Goal: Complete application form

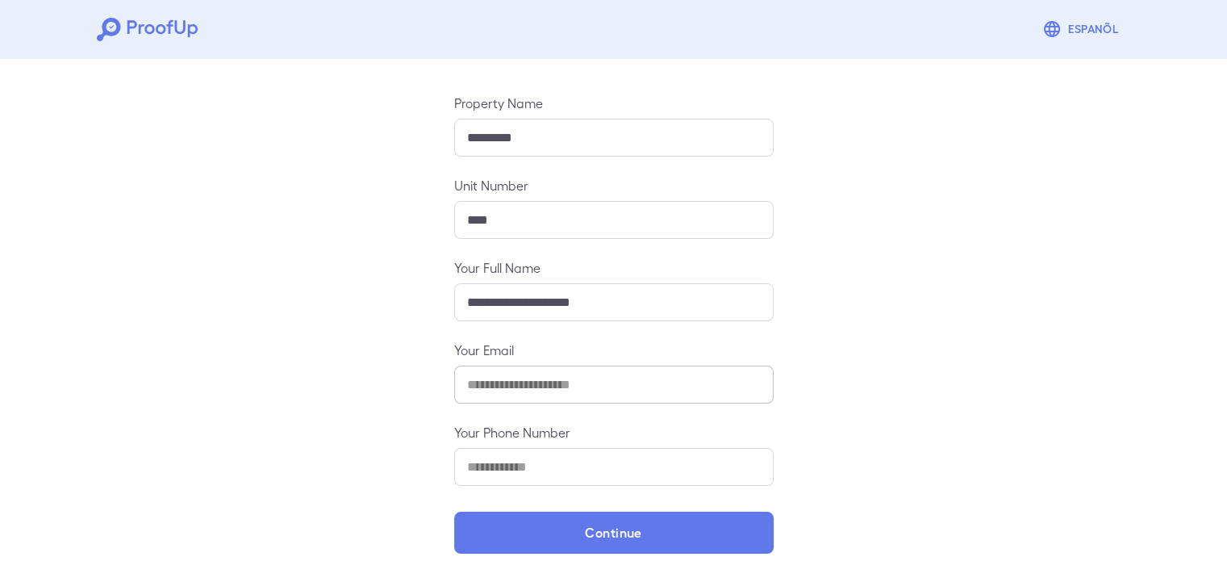
scroll to position [169, 0]
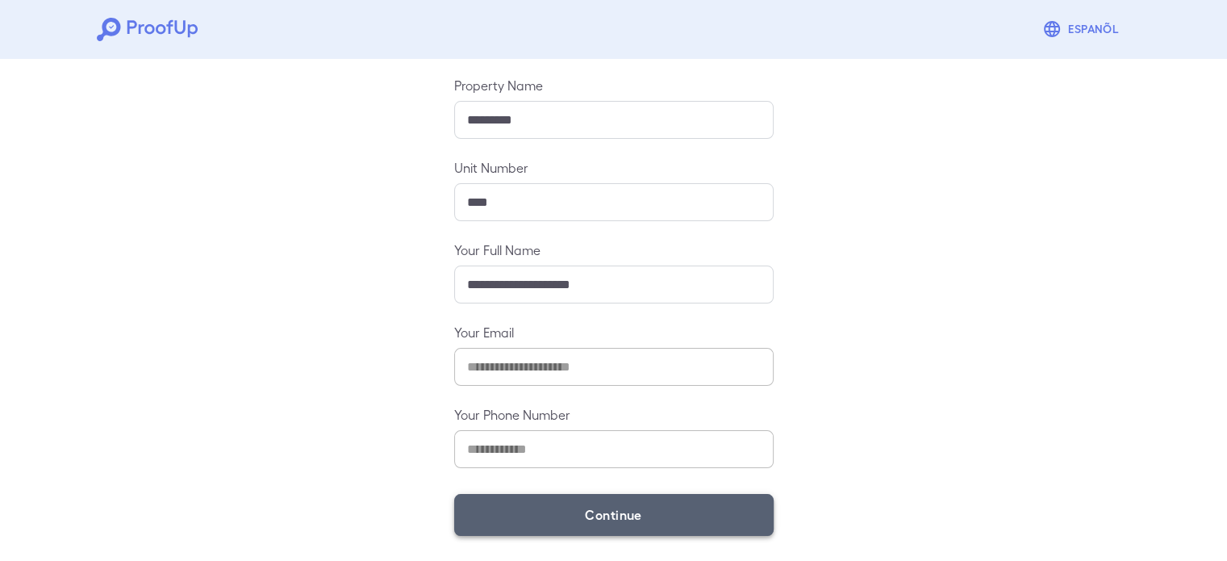
click at [543, 497] on button "Continue" at bounding box center [613, 515] width 319 height 42
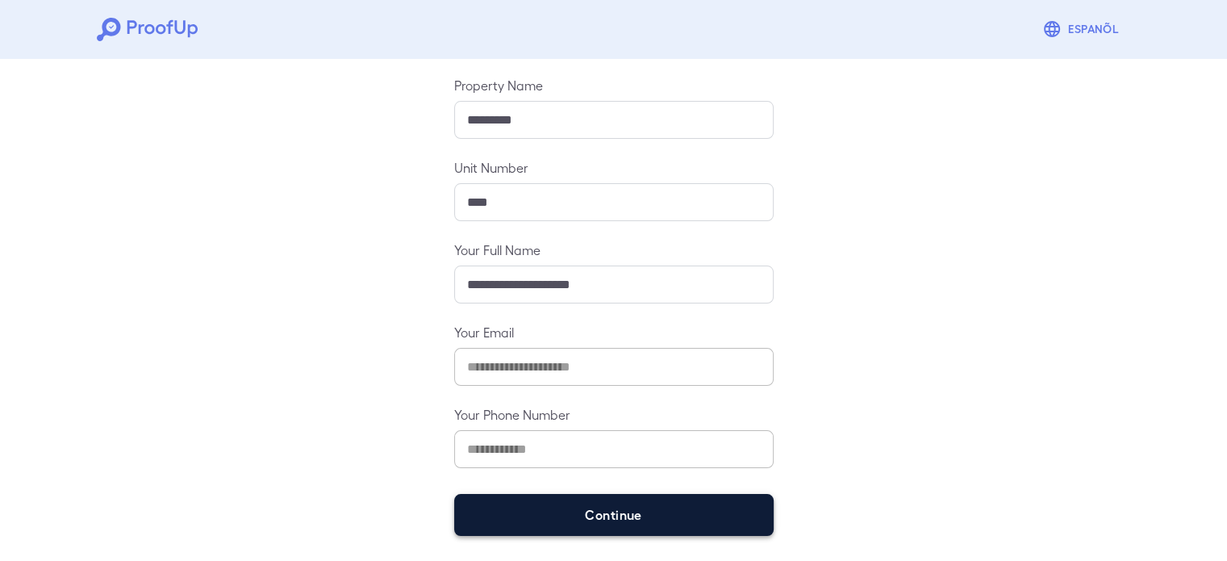
scroll to position [147, 0]
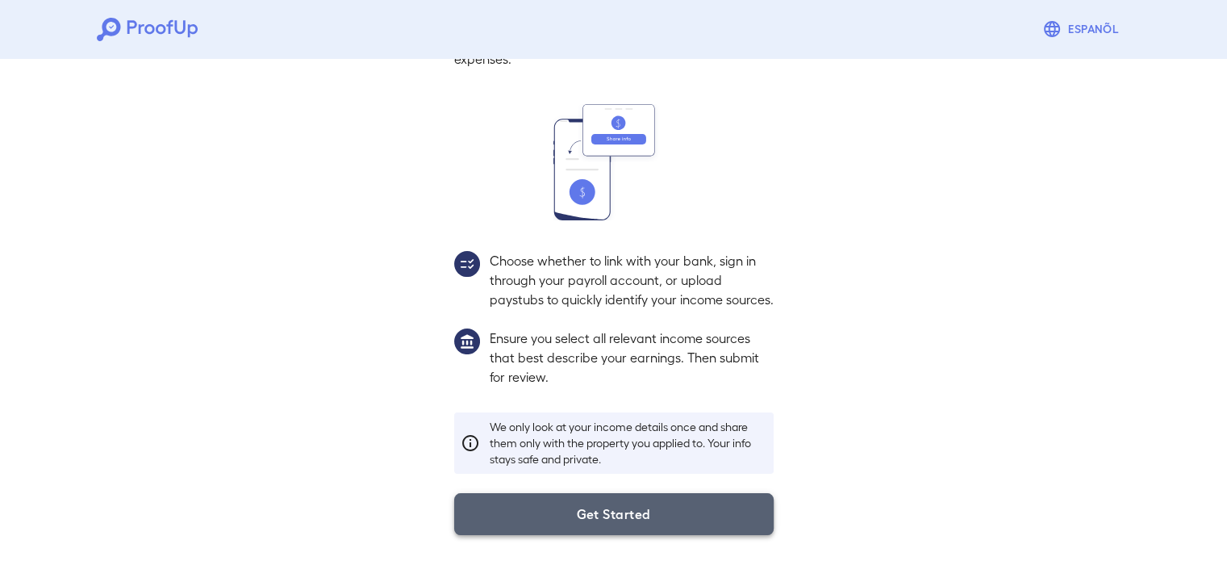
click at [594, 532] on button "Get Started" at bounding box center [613, 514] width 319 height 42
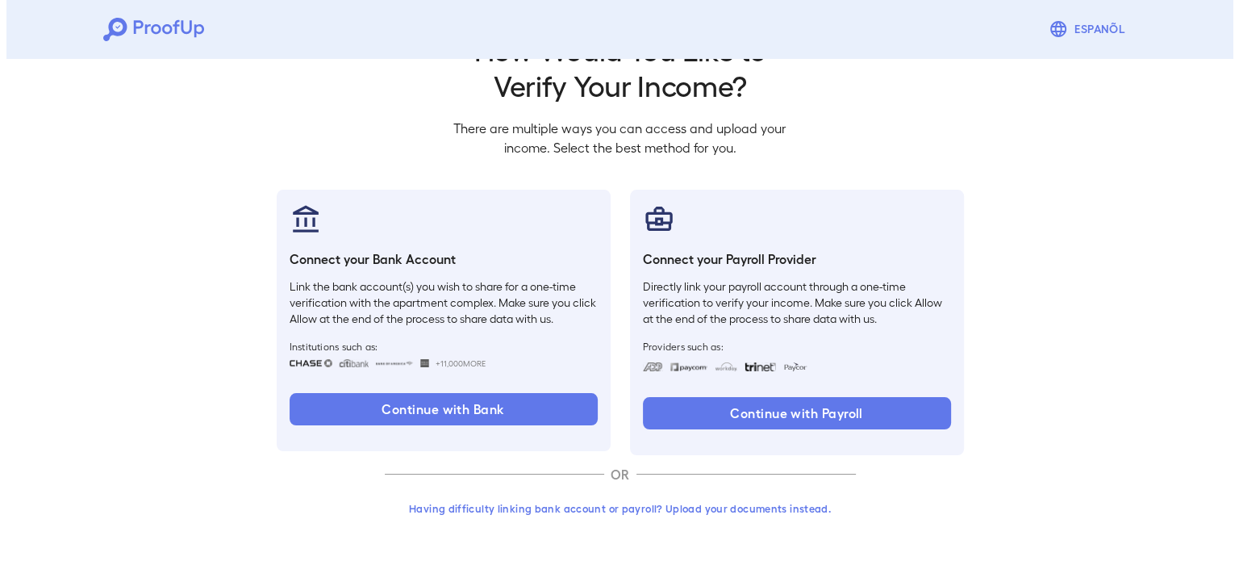
scroll to position [55, 0]
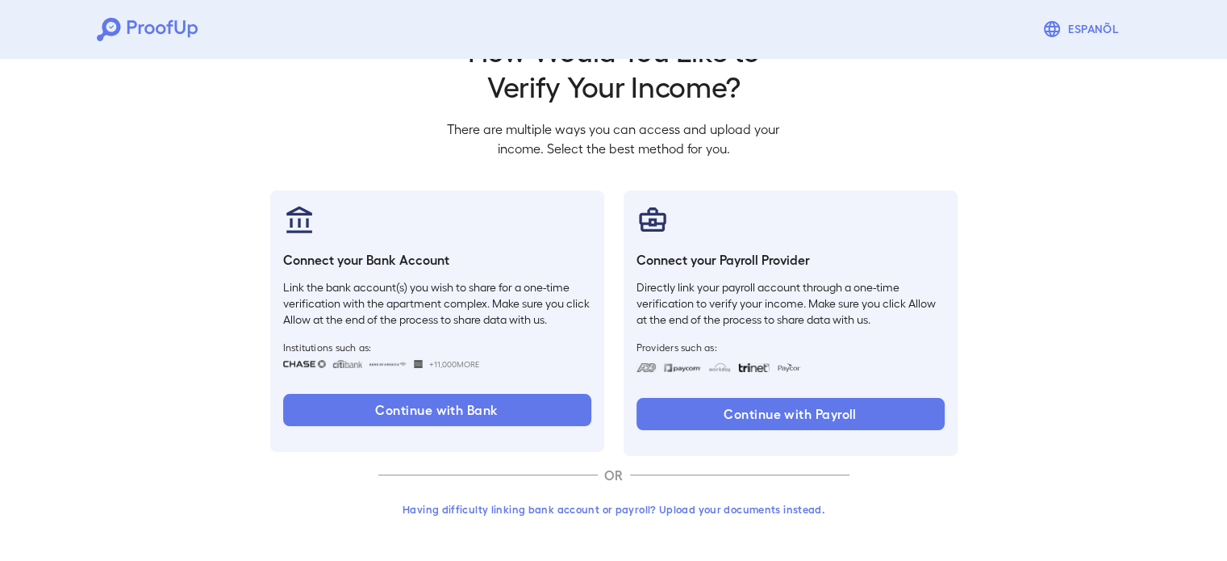
click at [587, 501] on button "Having difficulty linking bank account or payroll? Upload your documents instea…" at bounding box center [613, 509] width 471 height 29
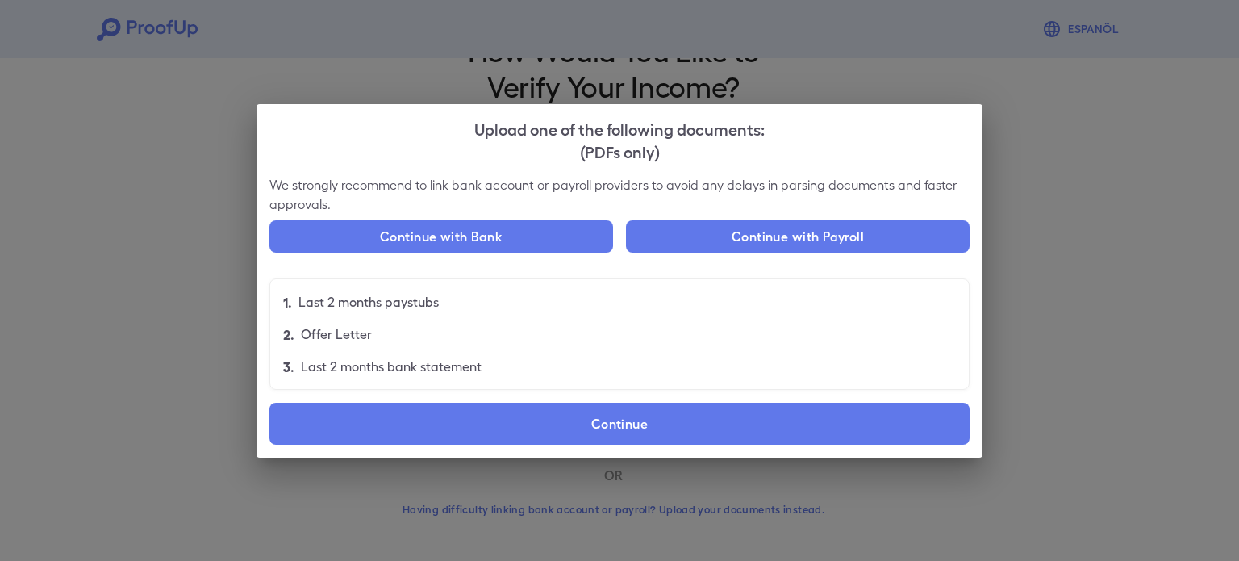
click at [595, 432] on label "Continue" at bounding box center [619, 424] width 700 height 42
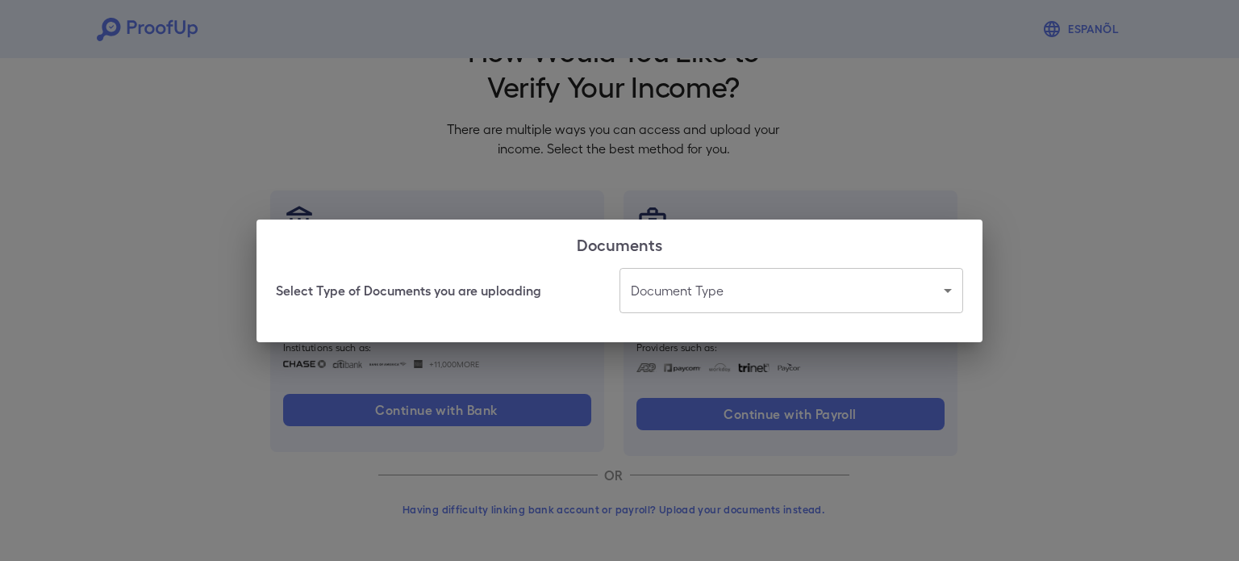
click at [726, 290] on div "Document Type ​ ​" at bounding box center [792, 290] width 344 height 45
click at [726, 290] on body "Espanõl Go back How Would You Like to Verify Your Income? There are multiple wa…" at bounding box center [619, 253] width 1239 height 616
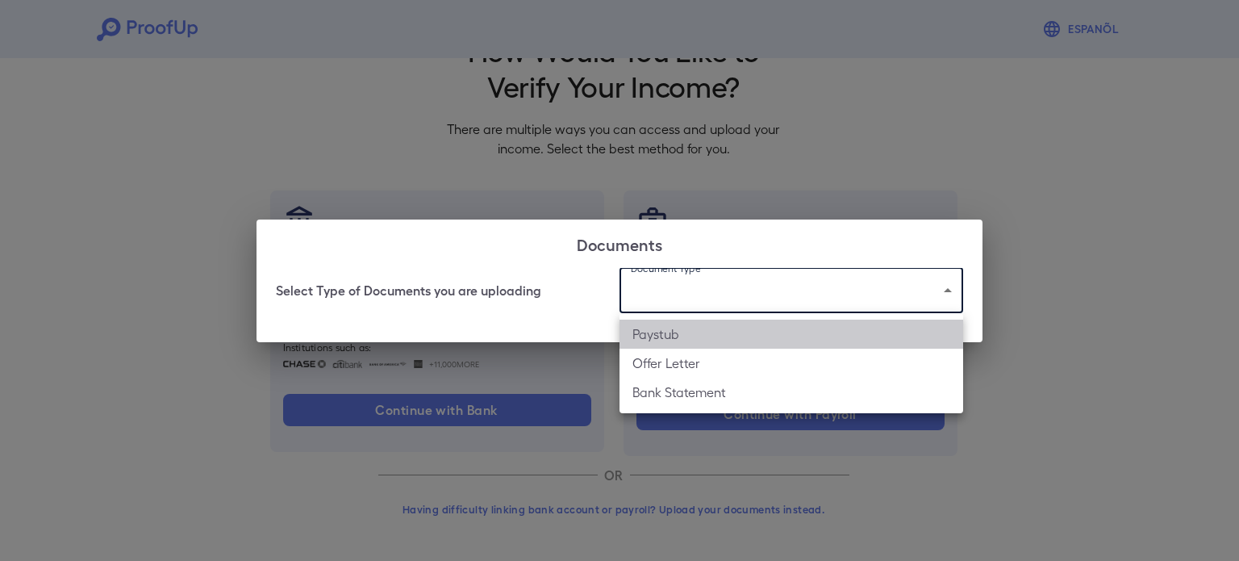
click at [712, 333] on li "Paystub" at bounding box center [792, 333] width 344 height 29
type input "*******"
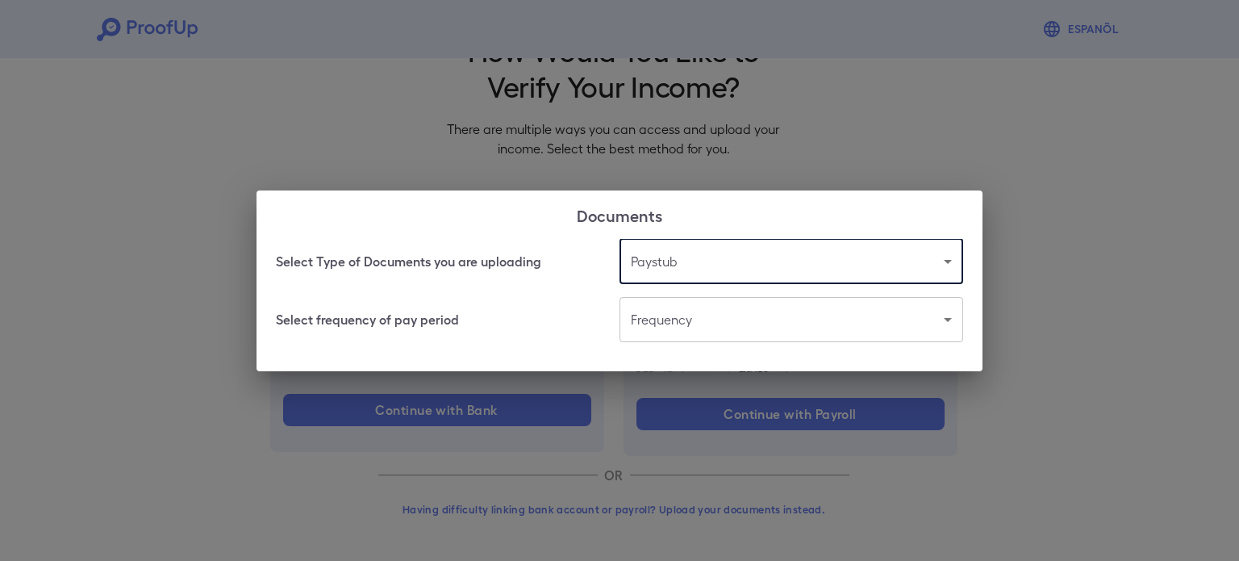
click at [712, 335] on body "Espanõl Go back How Would You Like to Verify Your Income? There are multiple wa…" at bounding box center [619, 253] width 1239 height 616
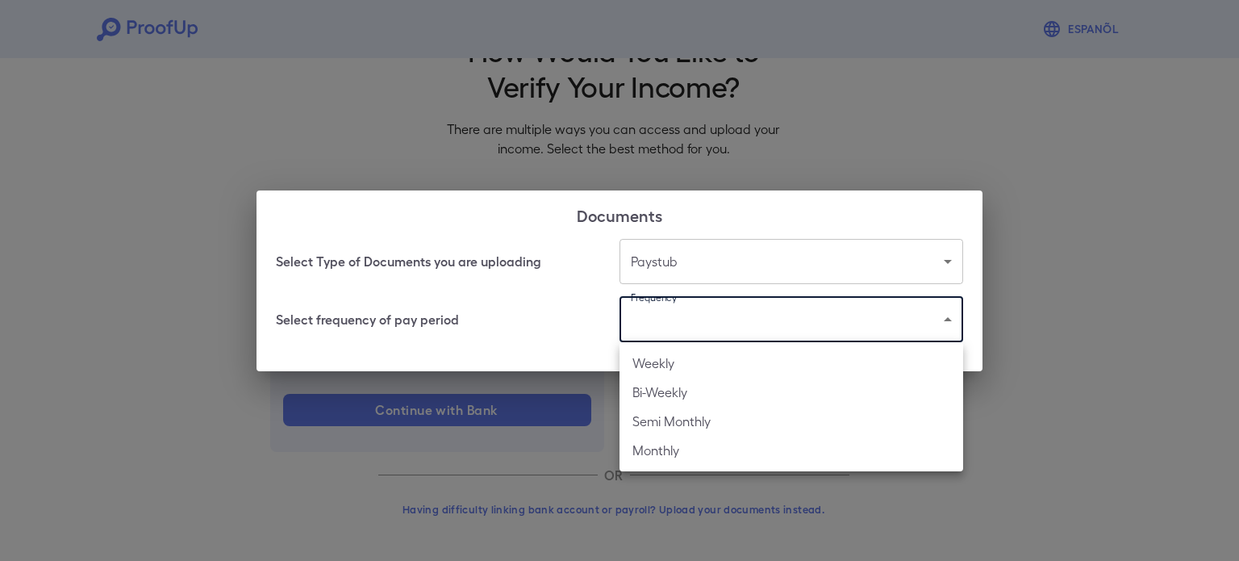
click at [702, 403] on li "Bi-Weekly" at bounding box center [792, 392] width 344 height 29
type input "*********"
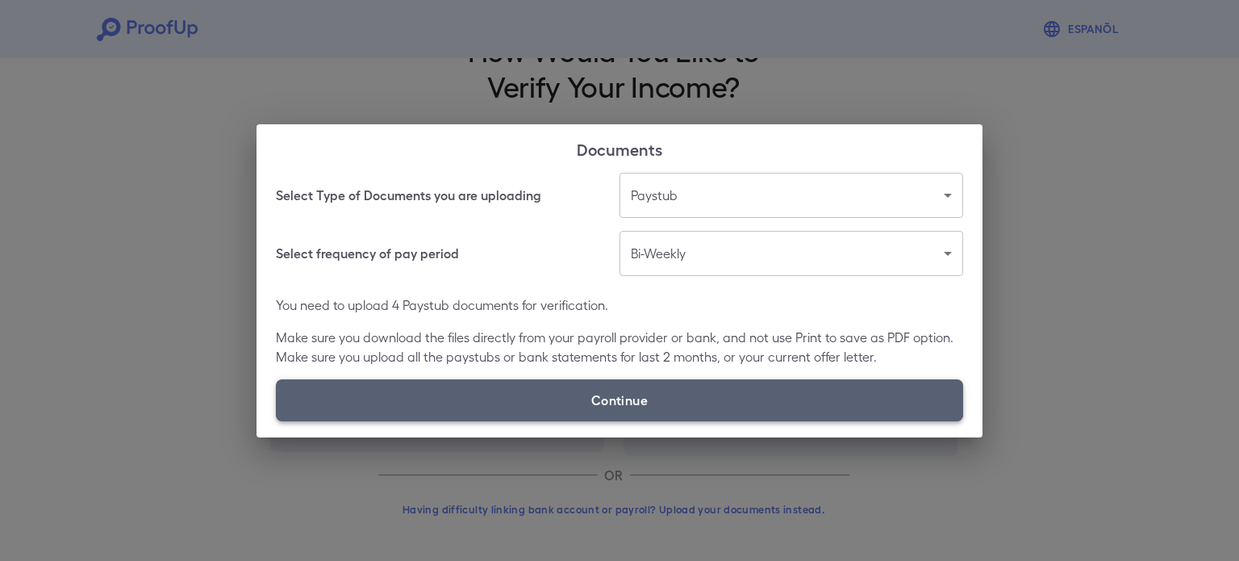
click at [654, 402] on label "Continue" at bounding box center [619, 400] width 687 height 42
click at [277, 420] on input "Continue" at bounding box center [276, 420] width 1 height 1
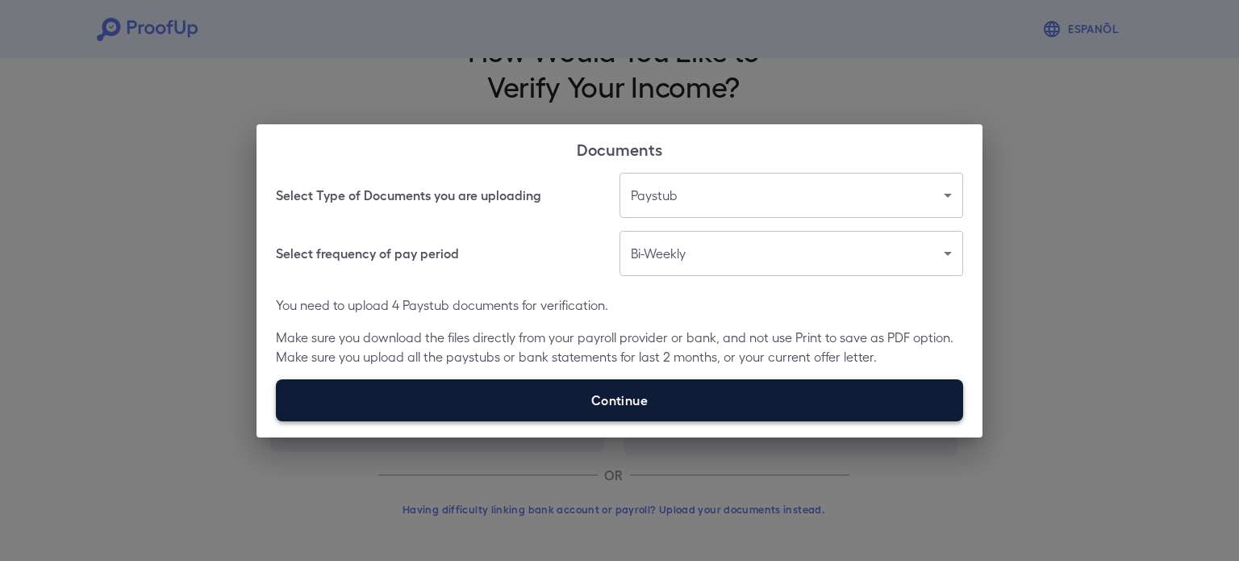
type input "**********"
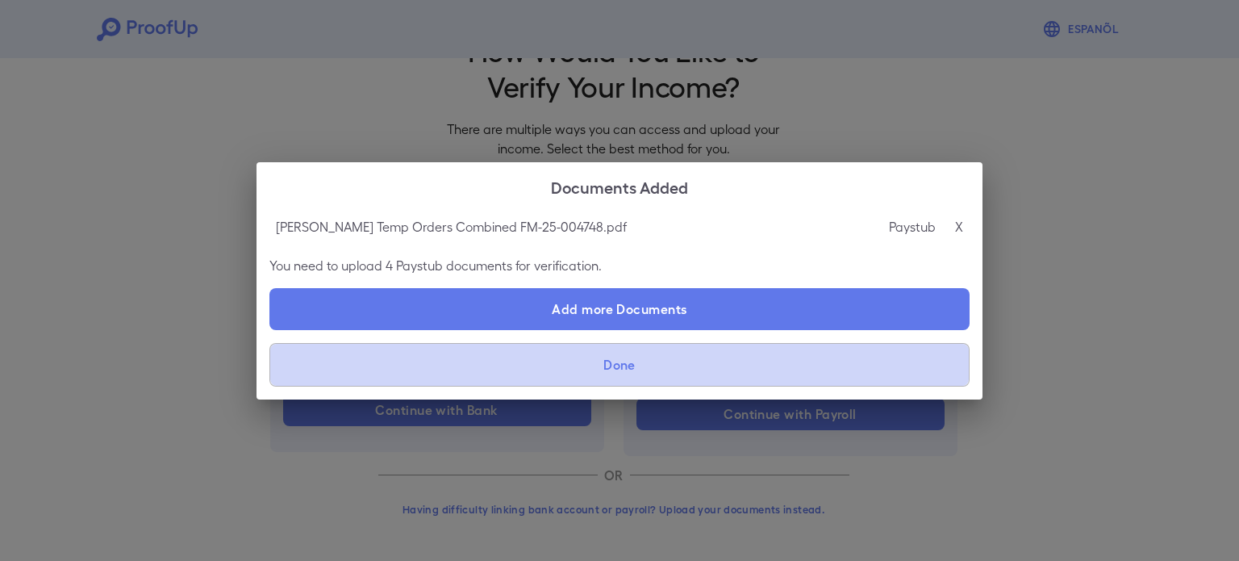
click at [607, 375] on button "Done" at bounding box center [619, 365] width 700 height 44
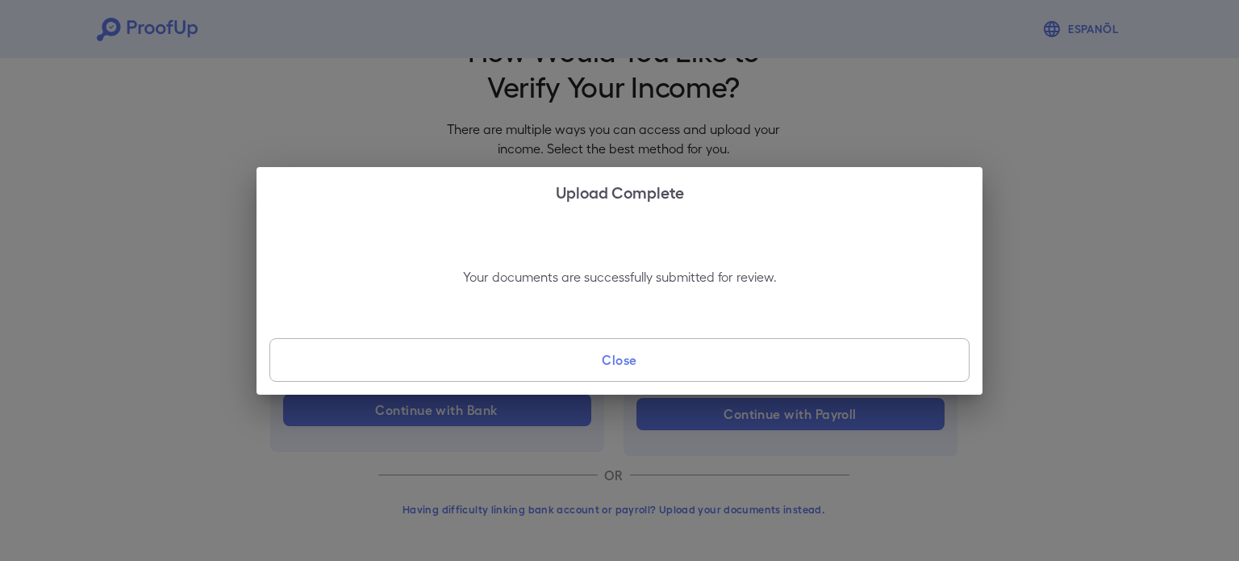
click at [573, 386] on div "Your documents are successfully submitted for review. Close" at bounding box center [620, 304] width 726 height 179
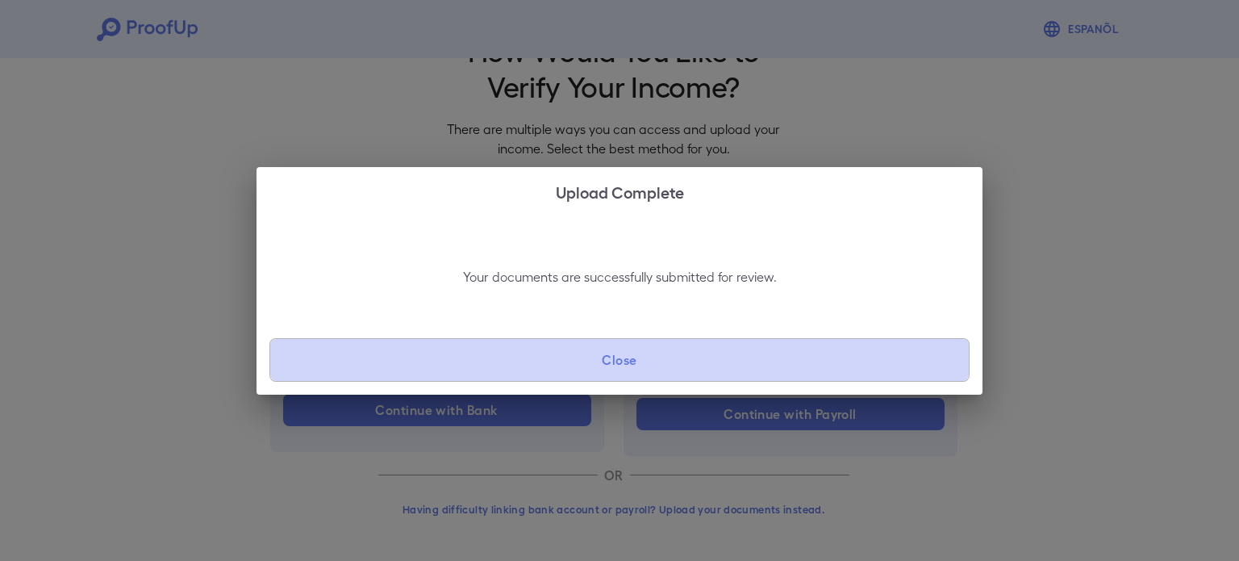
click at [549, 357] on button "Close" at bounding box center [619, 360] width 700 height 44
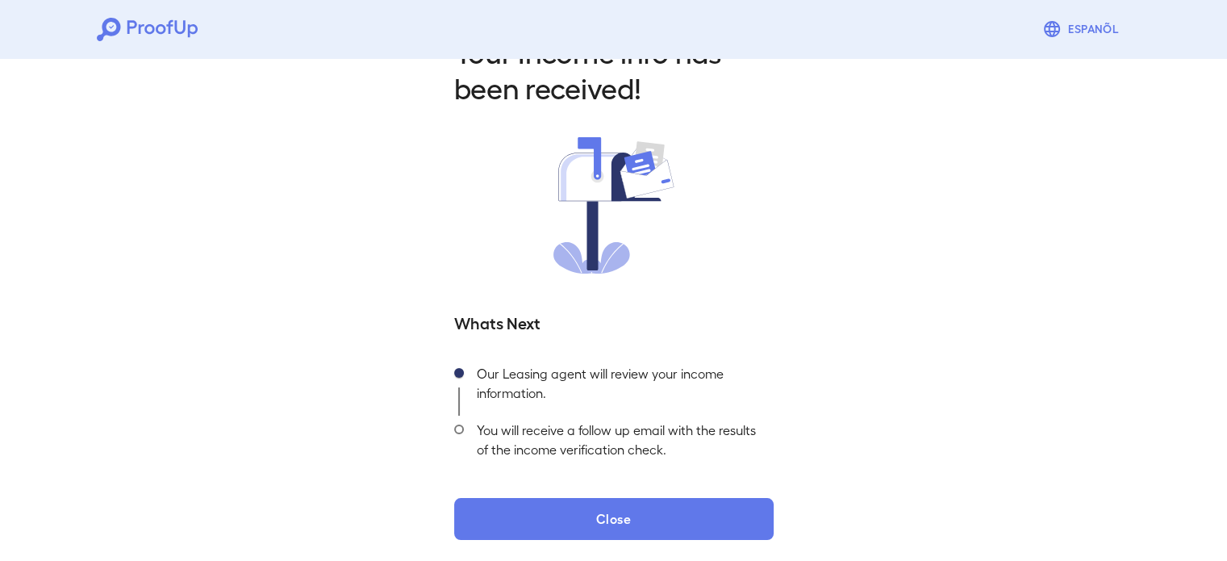
scroll to position [57, 0]
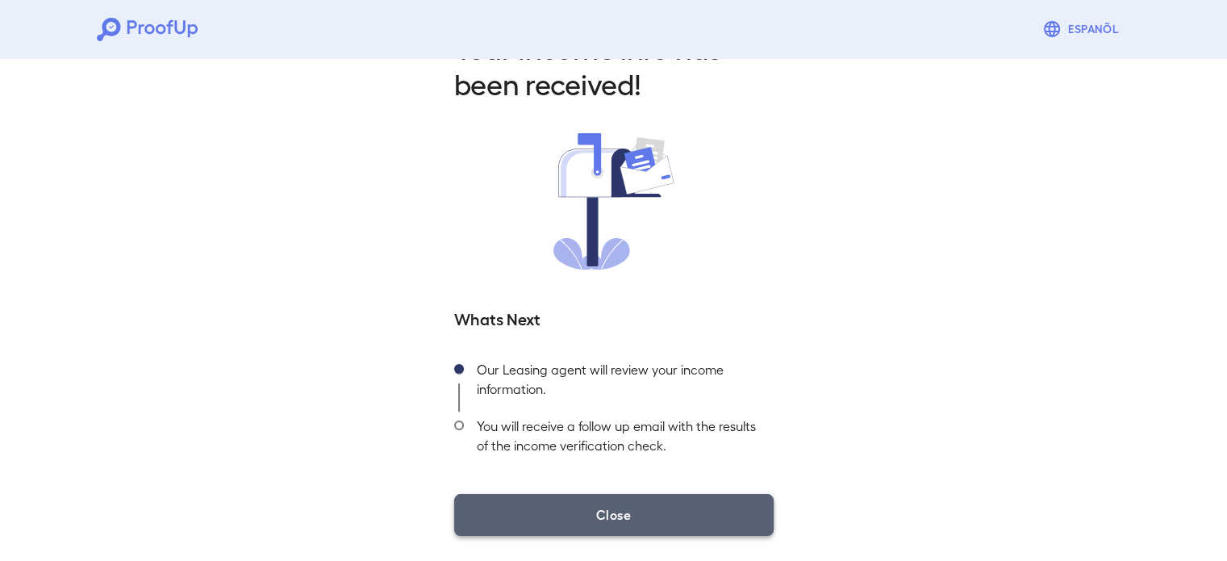
click at [686, 528] on button "Close" at bounding box center [613, 515] width 319 height 42
